Goal: Transaction & Acquisition: Purchase product/service

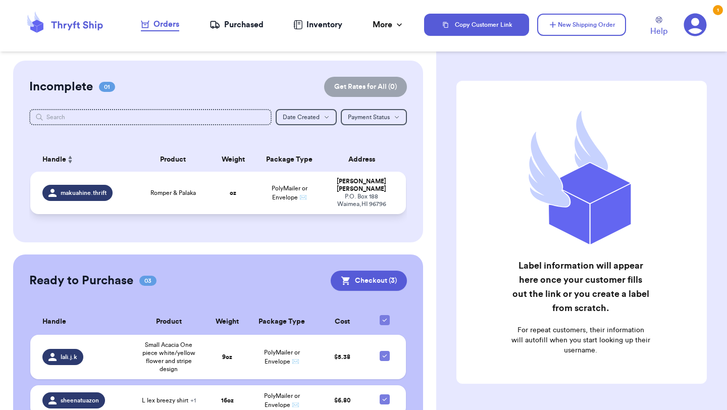
click at [165, 189] on span "Romper & Palaka" at bounding box center [172, 193] width 45 height 8
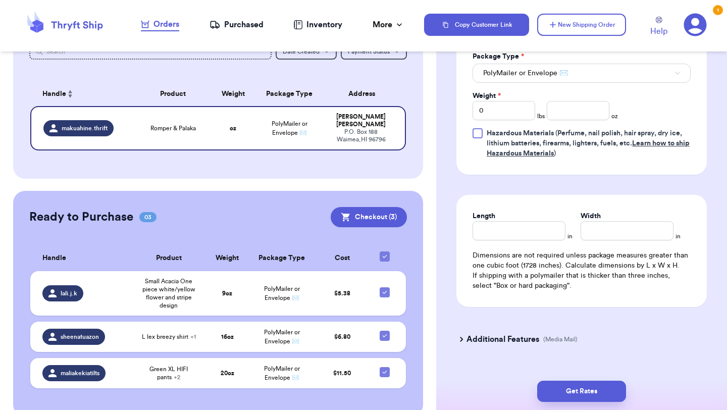
scroll to position [501, 0]
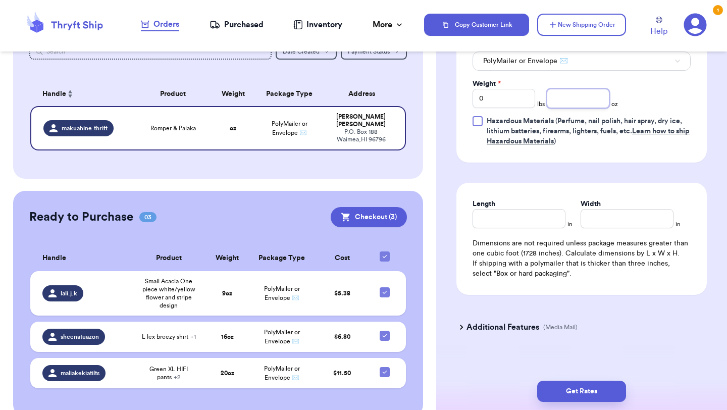
click at [588, 100] on input "number" at bounding box center [578, 98] width 63 height 19
type input "16"
click at [590, 392] on button "Get Rates" at bounding box center [581, 391] width 89 height 21
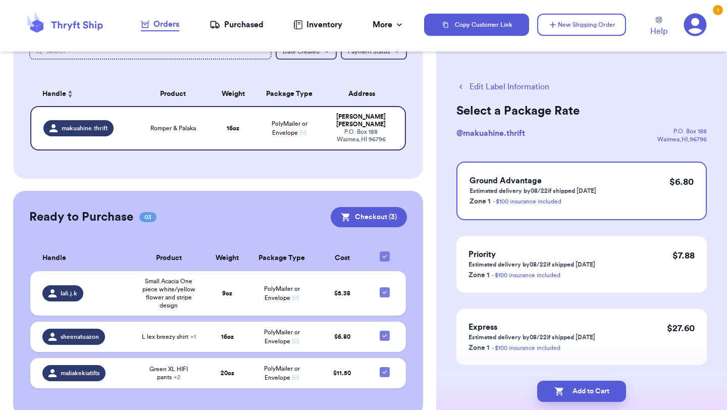
click at [590, 392] on button "Add to Cart" at bounding box center [581, 391] width 89 height 21
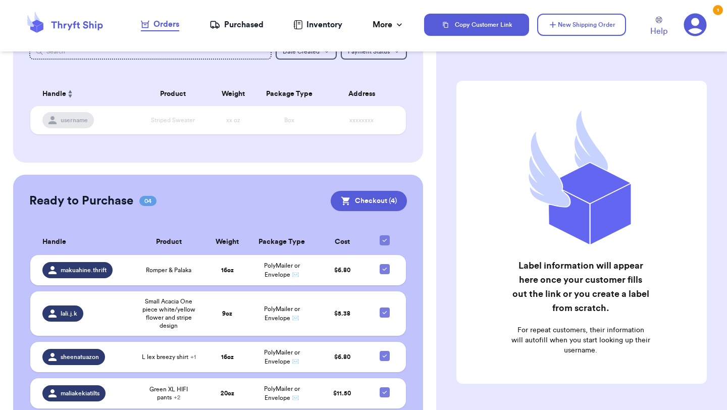
scroll to position [104, 0]
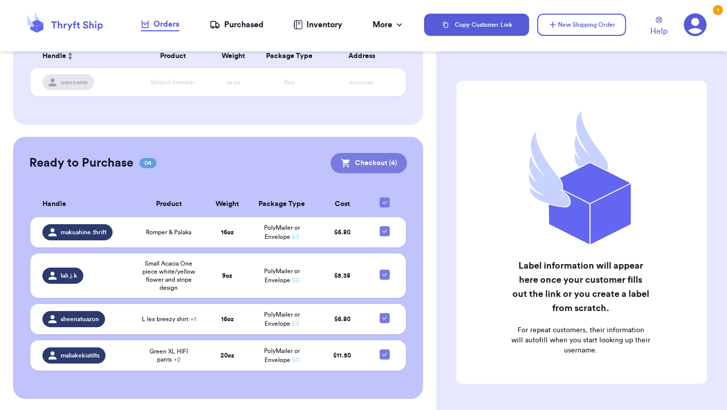
click at [384, 162] on button "Checkout ( 4 )" at bounding box center [369, 163] width 76 height 20
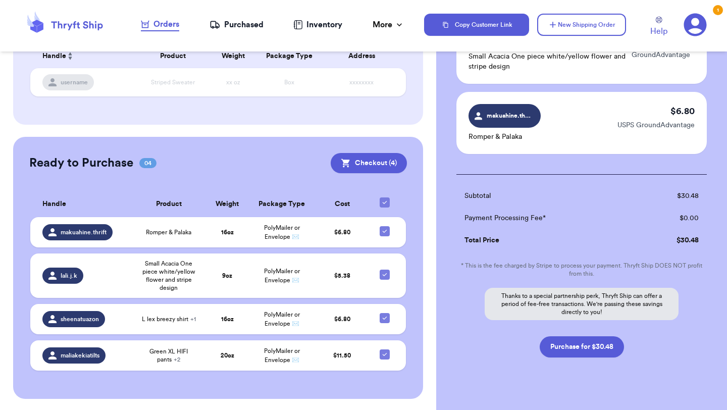
scroll to position [272, 0]
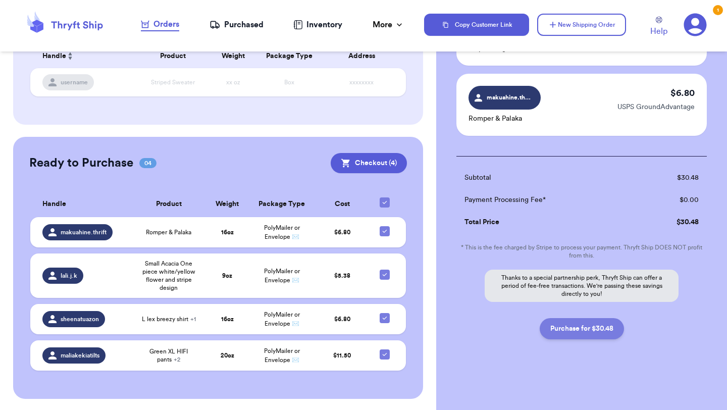
click at [581, 330] on button "Purchase for $30.48" at bounding box center [582, 328] width 84 height 21
checkbox input "false"
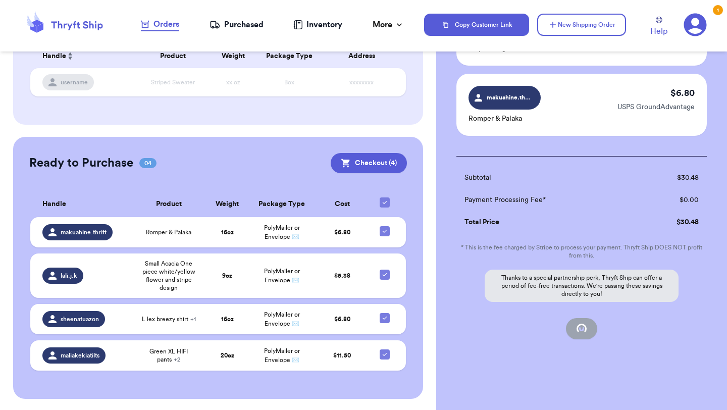
checkbox input "false"
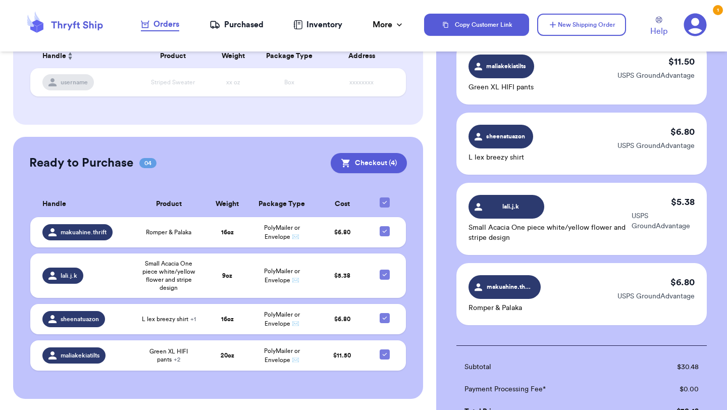
checkbox input "true"
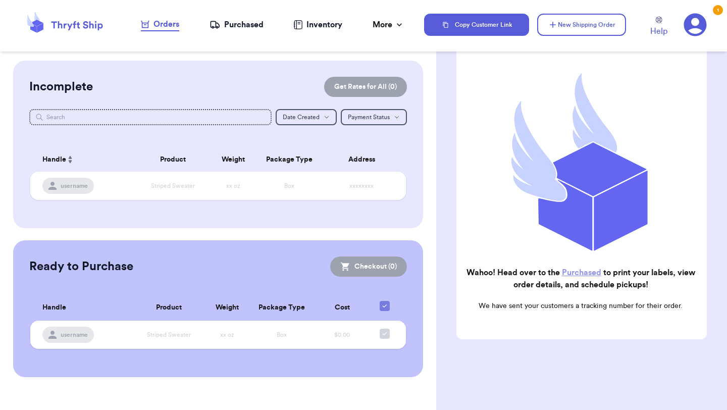
scroll to position [0, 0]
click at [238, 28] on div "Purchased" at bounding box center [237, 25] width 54 height 12
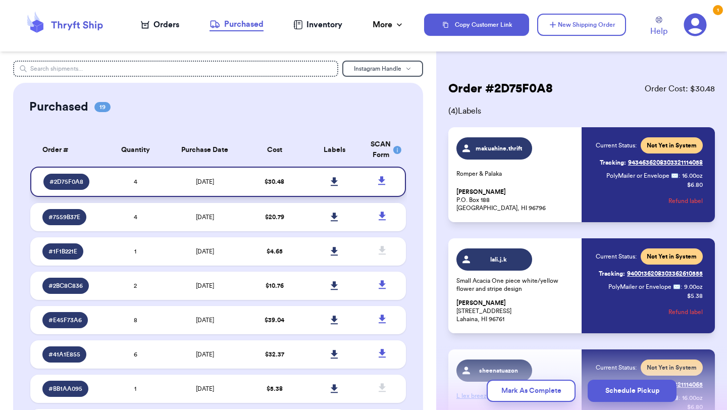
click at [253, 173] on td "$ 30.48" at bounding box center [274, 182] width 60 height 30
click at [334, 180] on icon at bounding box center [334, 181] width 7 height 9
